Goal: Information Seeking & Learning: Check status

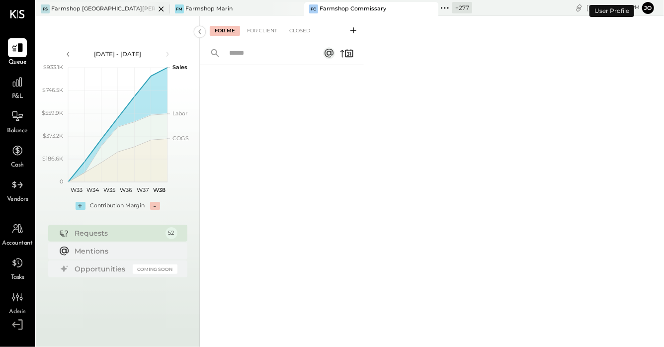
click at [155, 8] on icon at bounding box center [161, 9] width 12 height 12
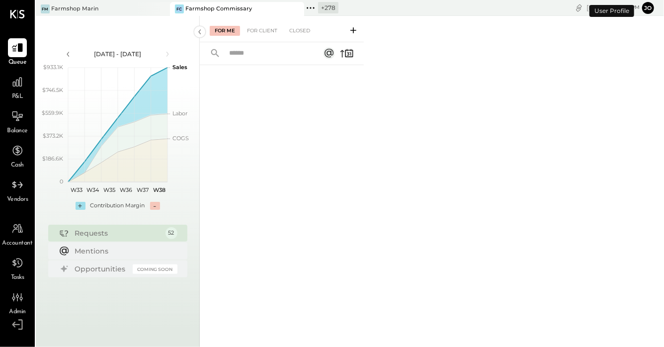
click at [151, 8] on div at bounding box center [152, 8] width 35 height 13
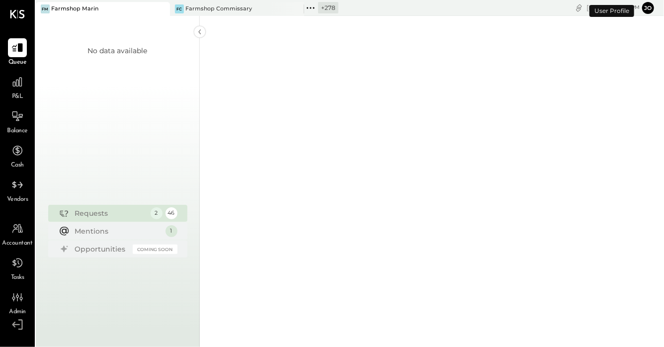
click at [167, 9] on icon at bounding box center [161, 9] width 12 height 12
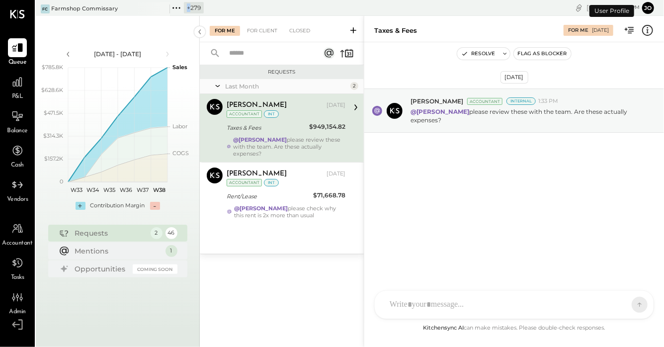
click at [167, 9] on icon at bounding box center [161, 9] width 12 height 12
click at [49, 9] on div "+ 280" at bounding box center [53, 7] width 35 height 13
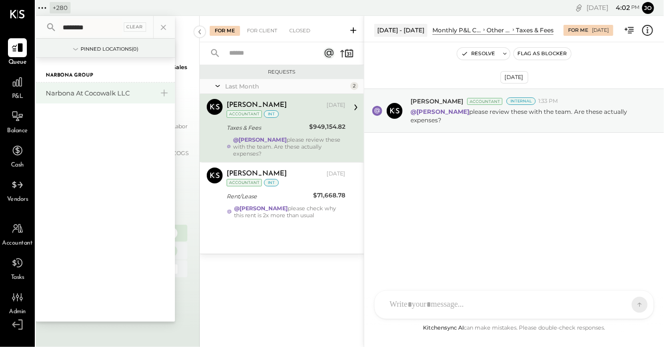
type input "********"
click at [93, 92] on div "Narbona at Cocowalk LLC" at bounding box center [99, 93] width 107 height 9
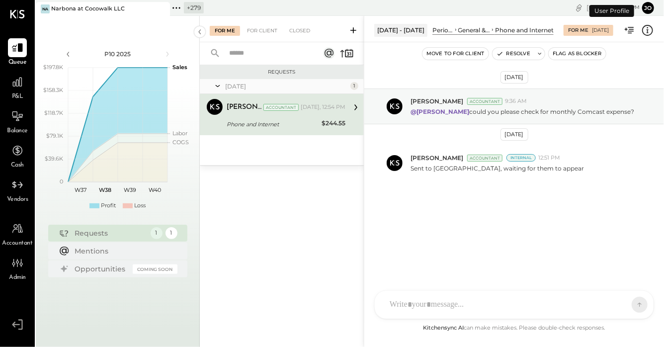
click at [8, 92] on div "P&L" at bounding box center [17, 87] width 19 height 29
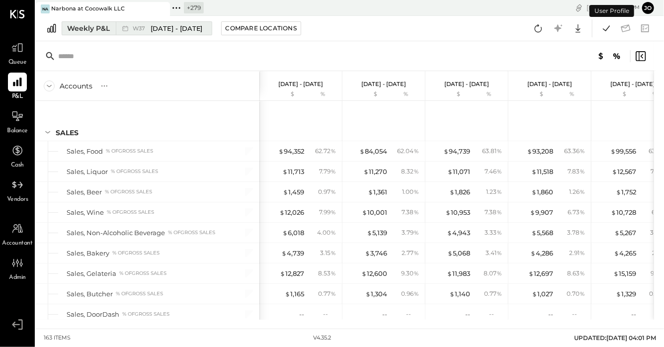
click at [129, 32] on icon at bounding box center [125, 28] width 10 height 10
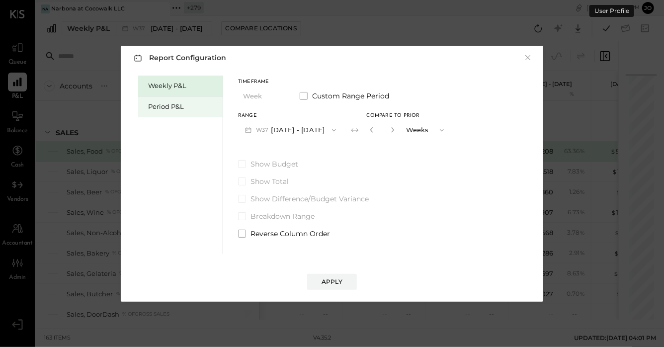
click at [196, 106] on div "Period P&L" at bounding box center [183, 106] width 70 height 9
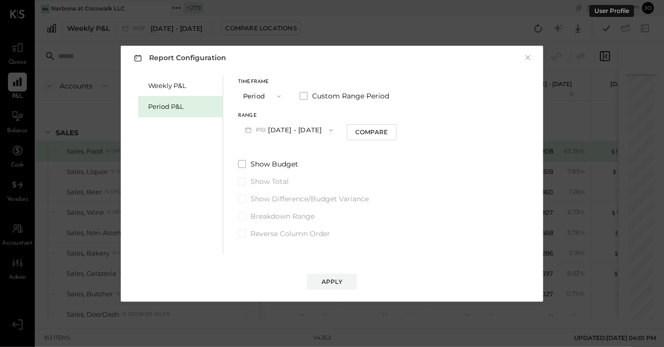
click at [306, 140] on div "Timeframe Period Custom Range Period Range P10 [DATE] - [DATE] Compare Show Bud…" at bounding box center [317, 157] width 159 height 163
click at [308, 128] on button "P10 [DATE] - [DATE]" at bounding box center [289, 130] width 102 height 18
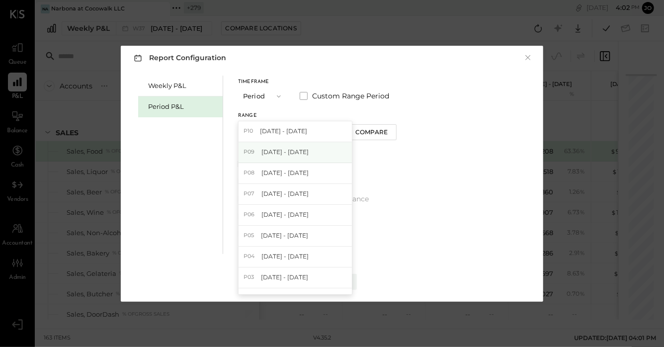
click at [309, 149] on span "[DATE] - [DATE]" at bounding box center [285, 152] width 47 height 8
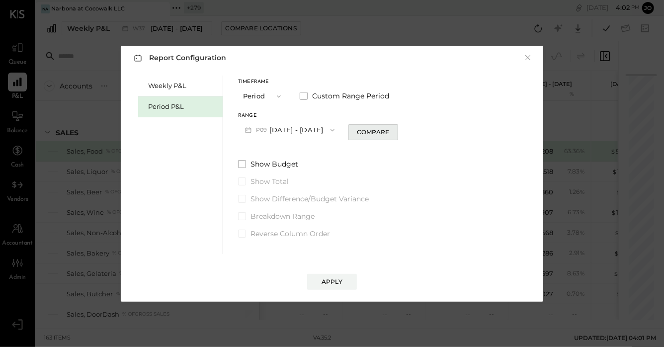
click at [377, 133] on div "Compare" at bounding box center [373, 132] width 32 height 8
click at [387, 129] on input "*" at bounding box center [380, 130] width 13 height 16
click at [394, 129] on icon "button" at bounding box center [391, 130] width 6 height 6
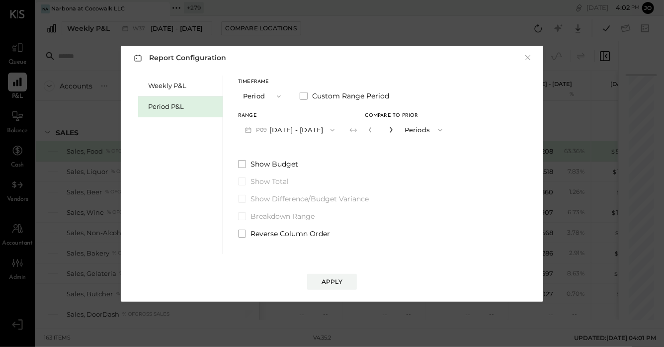
click at [394, 129] on icon "button" at bounding box center [391, 130] width 6 height 6
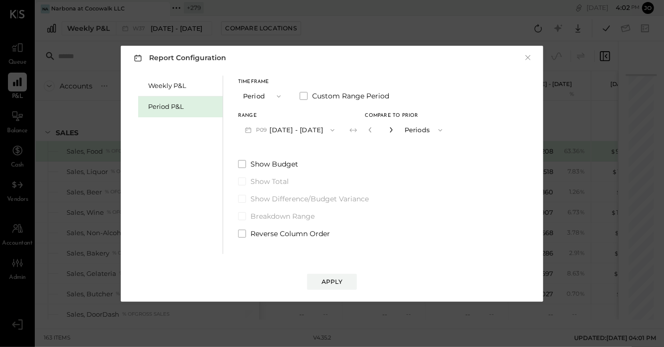
type input "*"
click at [336, 287] on button "Apply" at bounding box center [332, 282] width 50 height 16
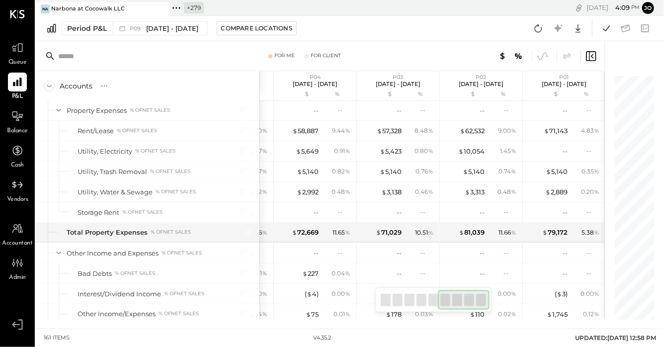
scroll to position [2710, 0]
